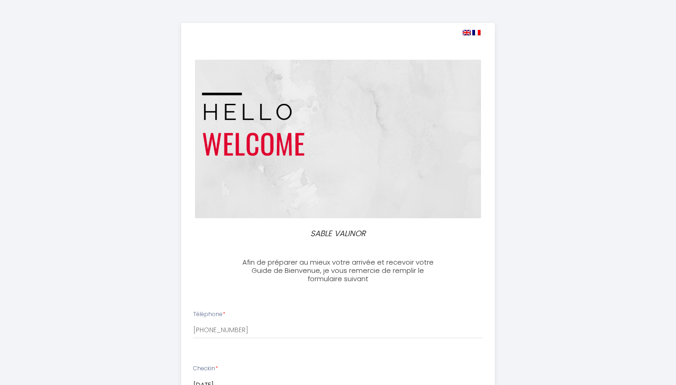
select select
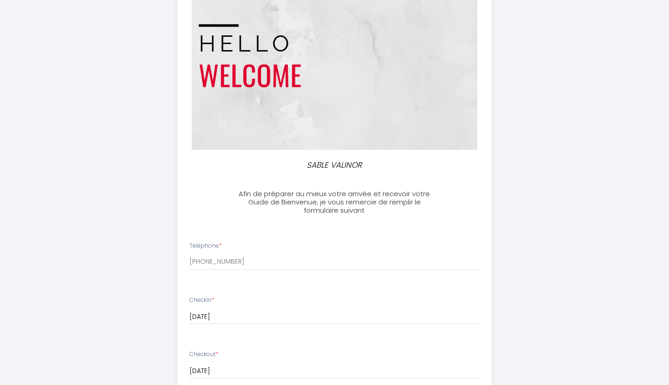
scroll to position [212, 0]
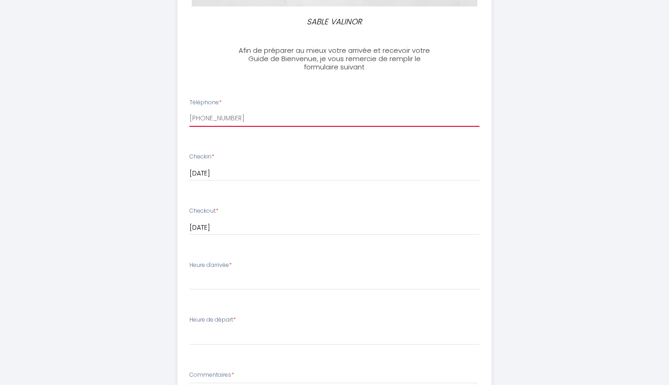
drag, startPoint x: 266, startPoint y: 120, endPoint x: 194, endPoint y: 114, distance: 72.0
click at [194, 114] on input "[PHONE_NUMBER]" at bounding box center [334, 118] width 290 height 17
type input "[PHONE_NUMBER]"
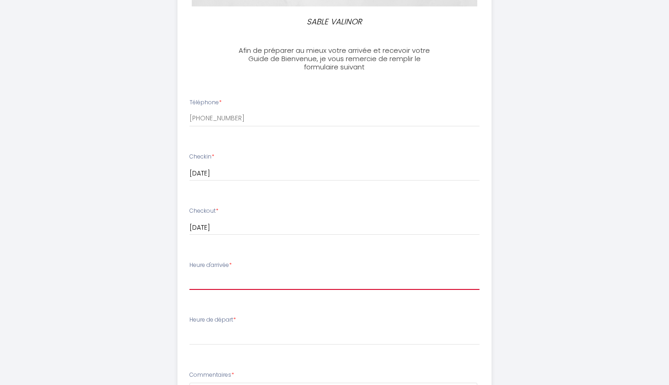
select select "16:00"
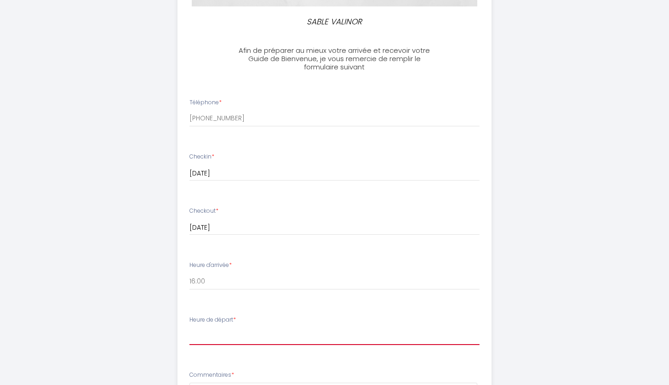
select select "11:00"
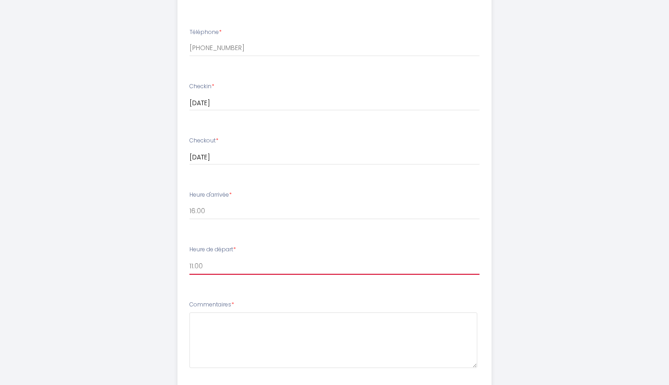
scroll to position [280, 0]
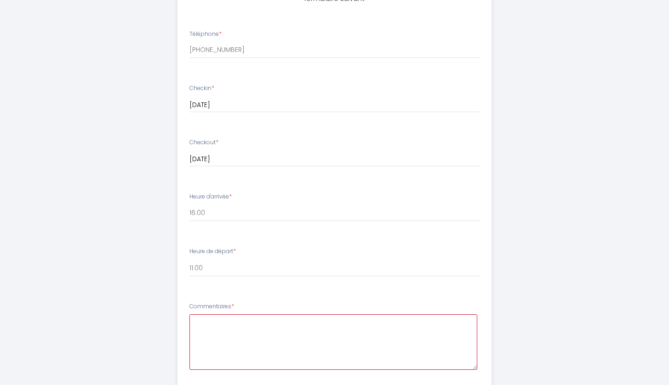
click at [234, 323] on textarea at bounding box center [333, 342] width 288 height 56
drag, startPoint x: 363, startPoint y: 318, endPoint x: 408, endPoint y: 319, distance: 45.5
click at [408, 319] on textarea "Est-il possible de rentrer dans l'appartement vers 15:15/15/20" at bounding box center [333, 342] width 288 height 56
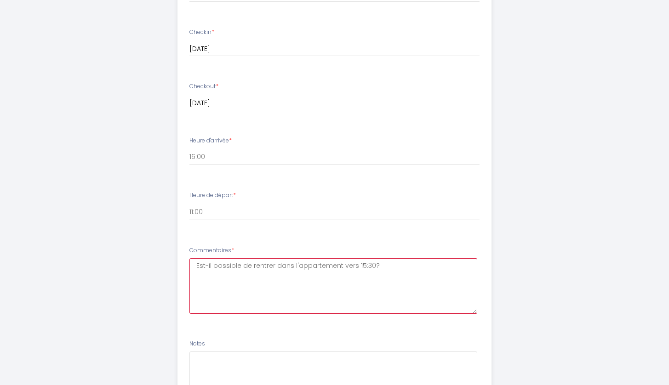
scroll to position [419, 0]
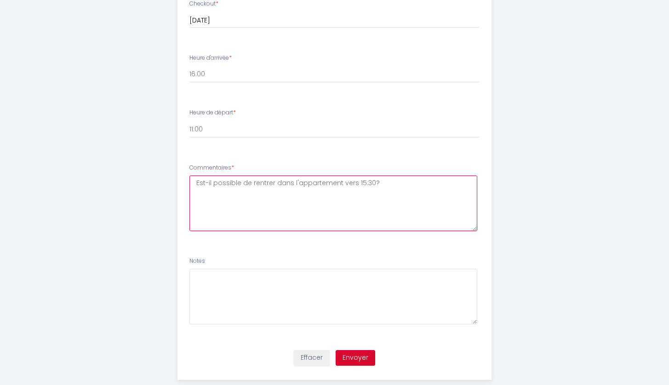
type textarea "Est-il possible de rentrer dans l'appartement vers 15:30?"
click at [353, 353] on button "Envoyer" at bounding box center [356, 358] width 40 height 16
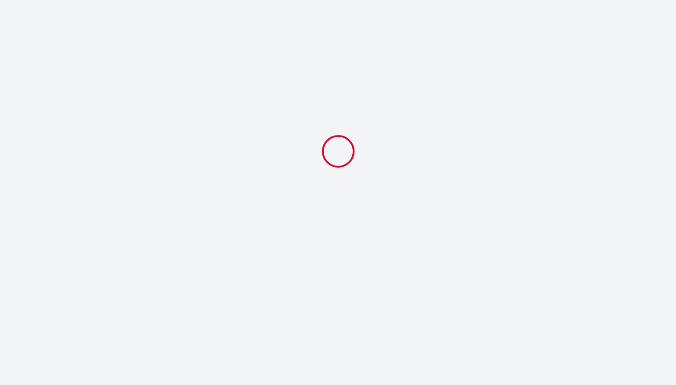
select select "11:00"
